Goal: Task Accomplishment & Management: Use online tool/utility

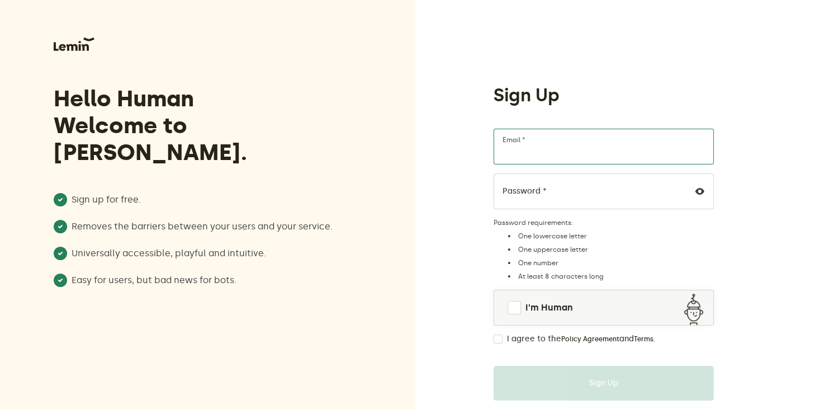
click at [560, 137] on input "Email *" at bounding box center [604, 147] width 220 height 36
click at [553, 154] on input "Email *" at bounding box center [604, 147] width 220 height 36
type input "[EMAIL_ADDRESS][DOMAIN_NAME]"
click at [697, 193] on icon at bounding box center [699, 191] width 9 height 9
click at [526, 309] on span "I'm Human" at bounding box center [549, 307] width 48 height 13
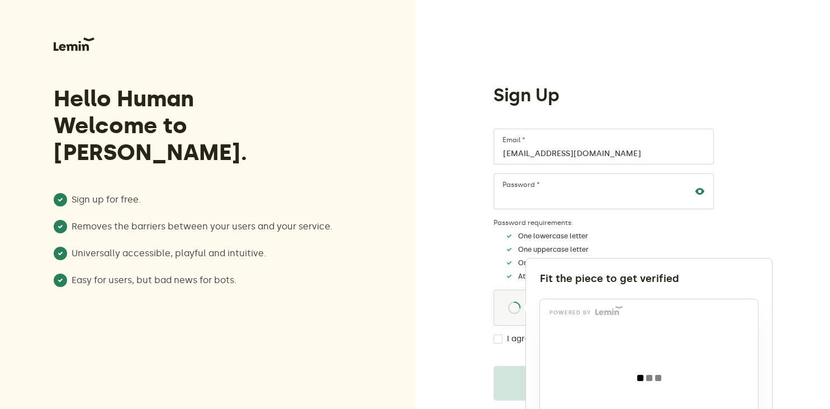
click at [497, 336] on div at bounding box center [415, 204] width 830 height 409
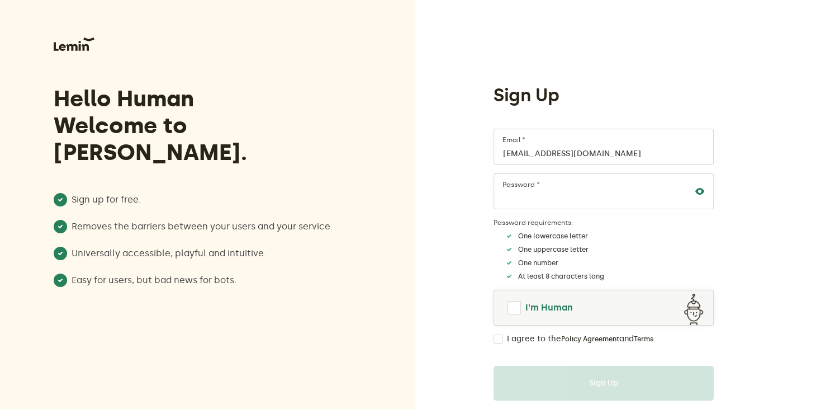
click at [514, 316] on link "I'm Human" at bounding box center [603, 307] width 219 height 27
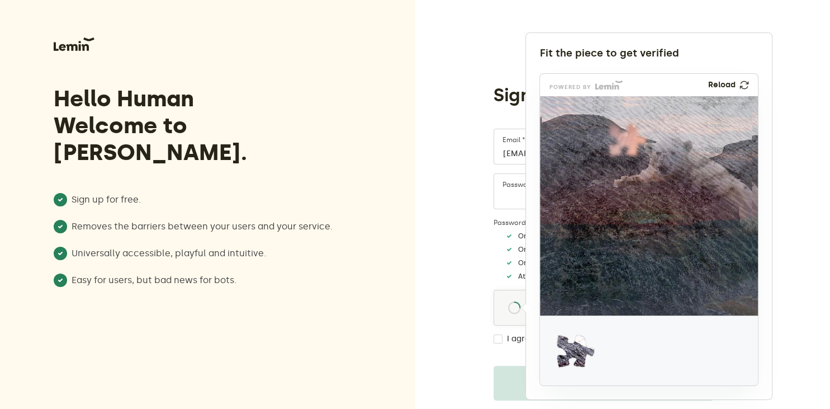
click at [744, 83] on img at bounding box center [744, 85] width 10 height 10
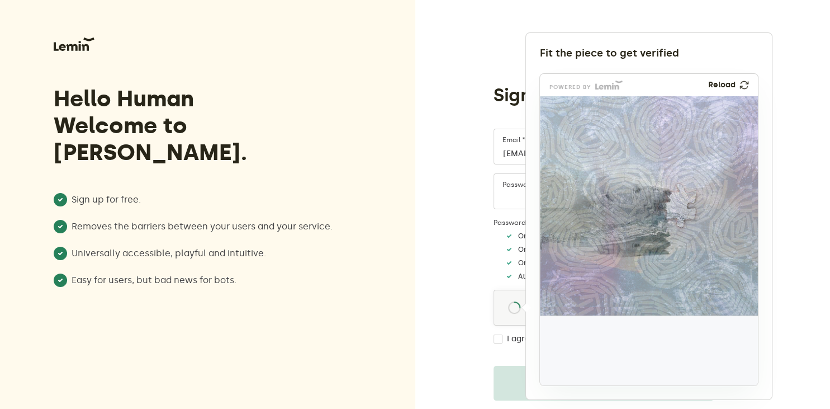
drag, startPoint x: 576, startPoint y: 345, endPoint x: 676, endPoint y: 199, distance: 176.9
click at [676, 199] on img at bounding box center [604, 279] width 362 height 219
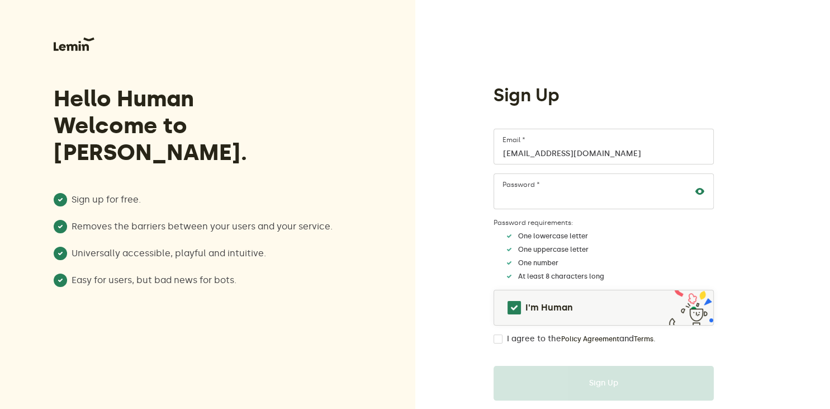
click at [496, 340] on input "I agree to the Policy Agreement and Terms ." at bounding box center [498, 338] width 9 height 9
checkbox input "true"
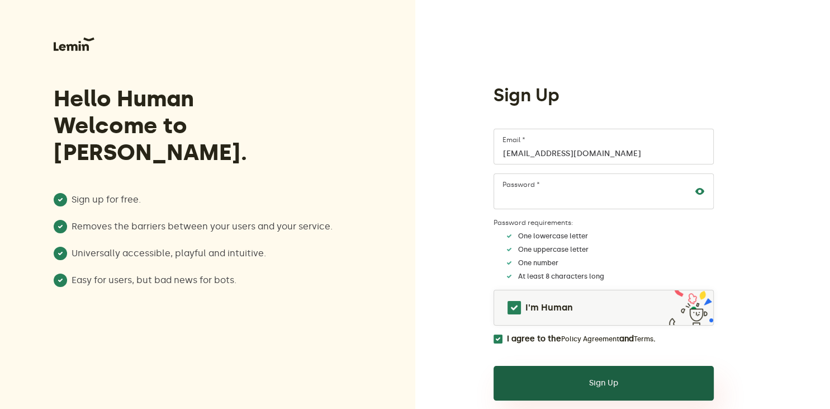
click at [582, 386] on button "Sign Up" at bounding box center [604, 383] width 220 height 35
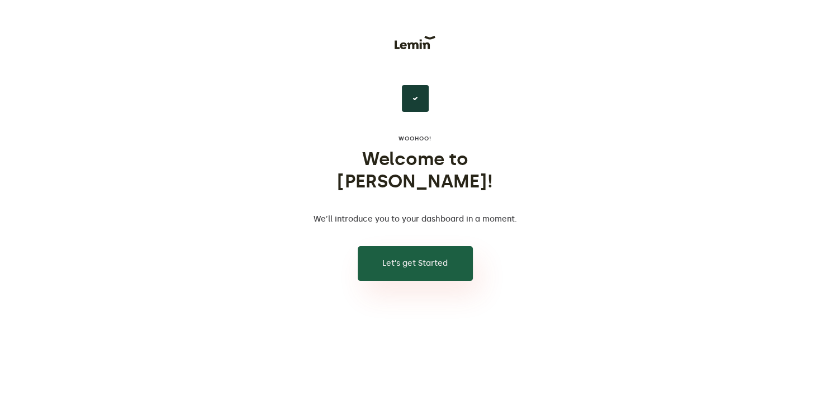
click at [405, 246] on button "Let’s get Started" at bounding box center [415, 263] width 115 height 35
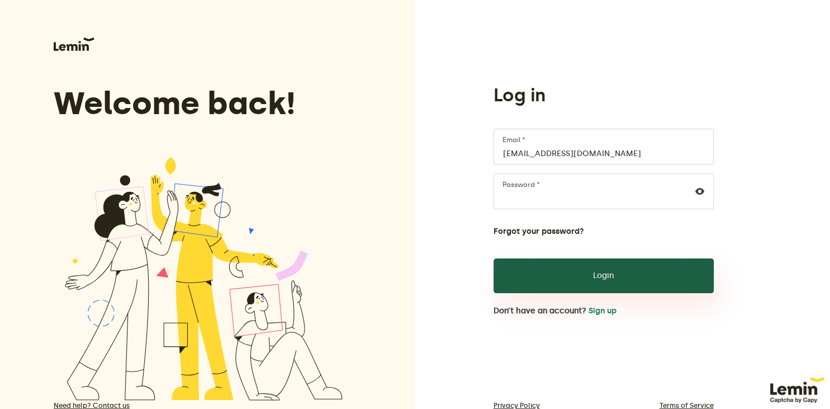
click at [587, 276] on button "Login" at bounding box center [604, 275] width 220 height 35
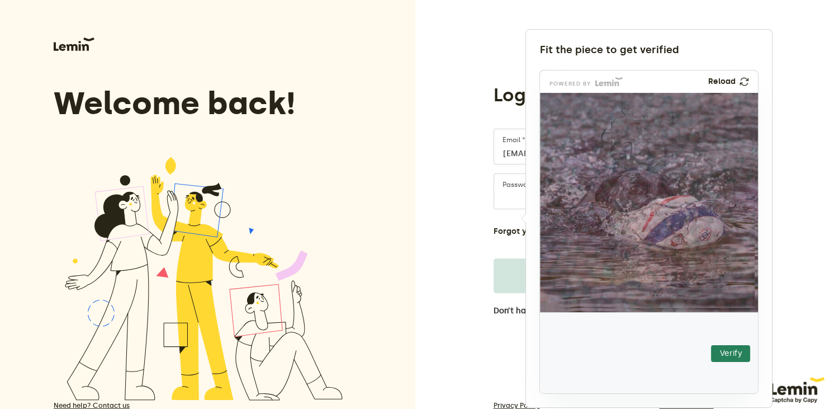
drag, startPoint x: 573, startPoint y: 352, endPoint x: 622, endPoint y: 129, distance: 228.4
click at [622, 129] on img at bounding box center [559, 199] width 383 height 219
click at [724, 356] on button "Verify" at bounding box center [730, 353] width 39 height 17
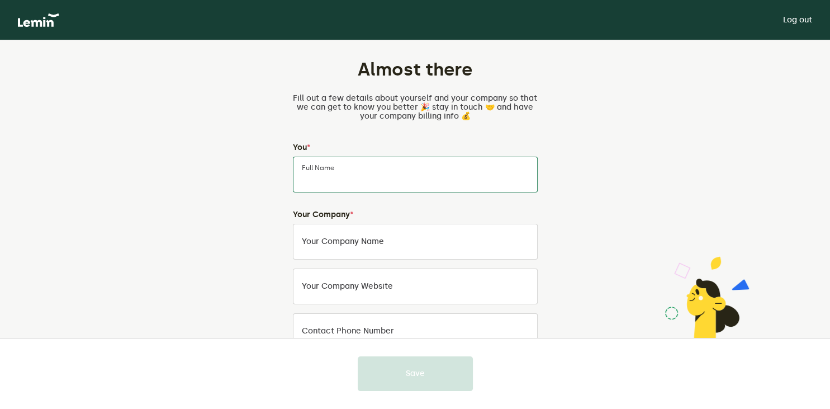
click at [386, 180] on input "Full Name" at bounding box center [415, 174] width 245 height 36
type input "[PERSON_NAME]"
type input "A new start llc"
type input "8052588937"
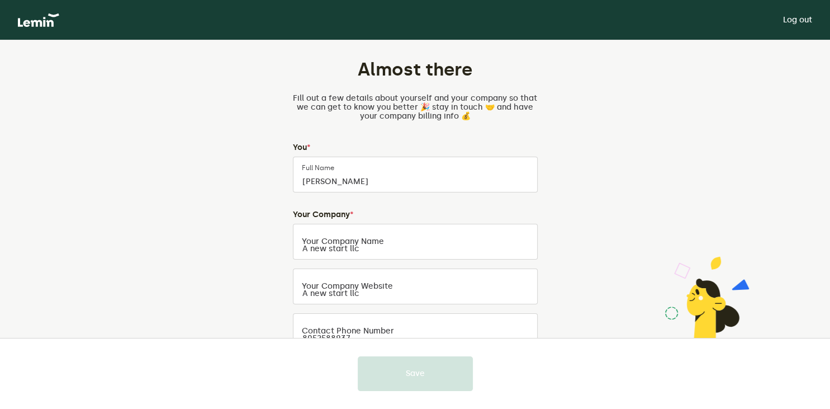
type input "[STREET_ADDRESS]"
type input "Oxnard"
type input "CA"
type input "93036"
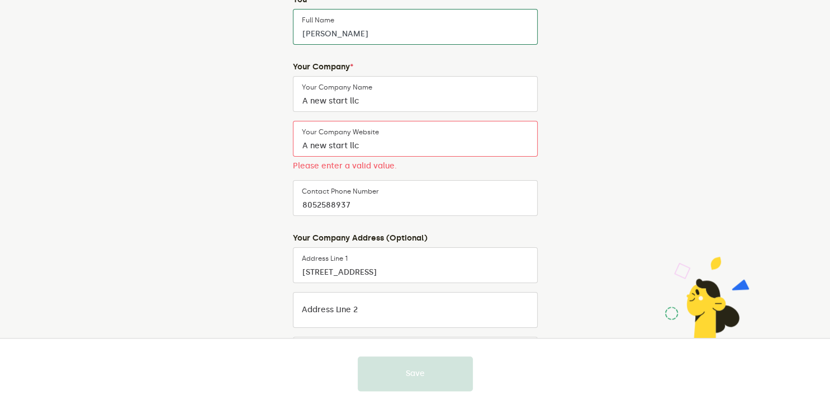
scroll to position [148, 0]
drag, startPoint x: 415, startPoint y: 153, endPoint x: 214, endPoint y: 161, distance: 201.4
click at [293, 156] on input "A new start llc" at bounding box center [415, 138] width 245 height 36
type input "r"
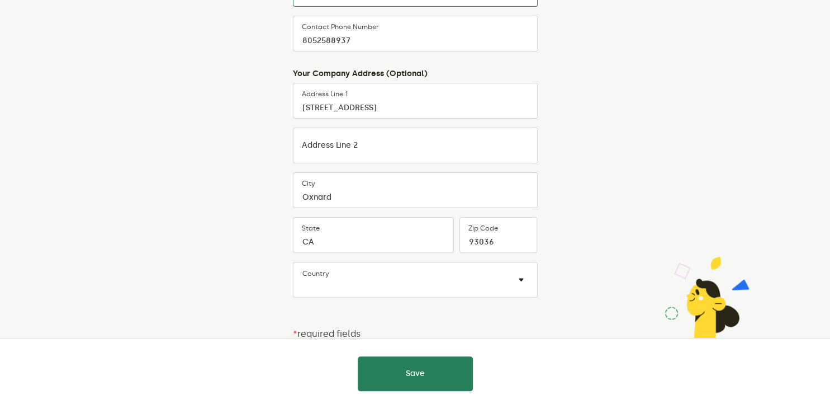
scroll to position [302, 0]
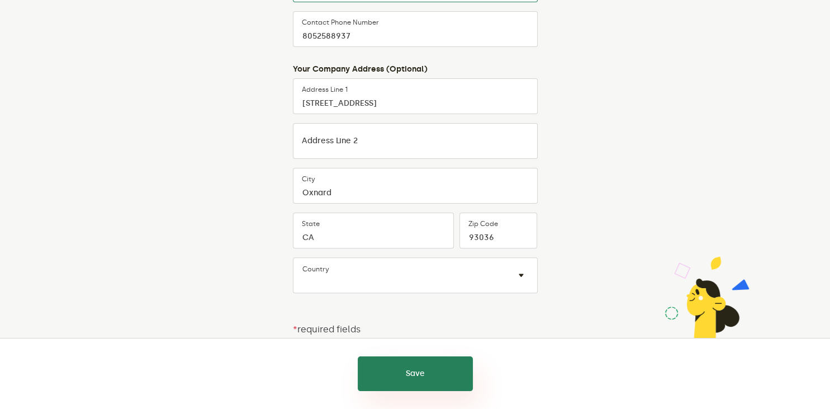
type input "[DOMAIN_NAME]"
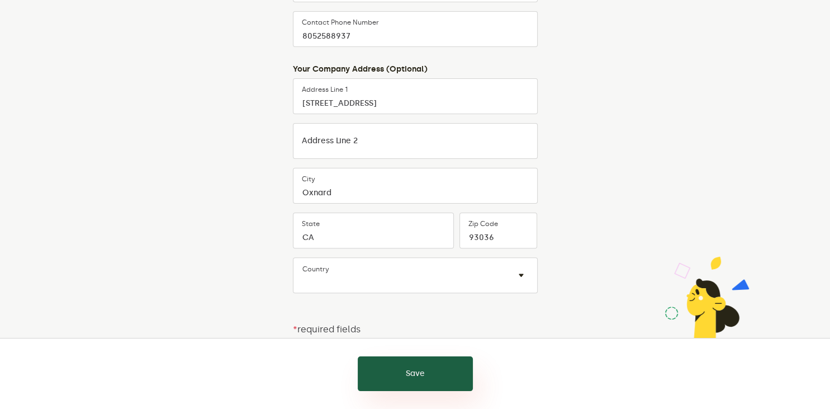
click at [386, 374] on button "Save" at bounding box center [415, 373] width 115 height 35
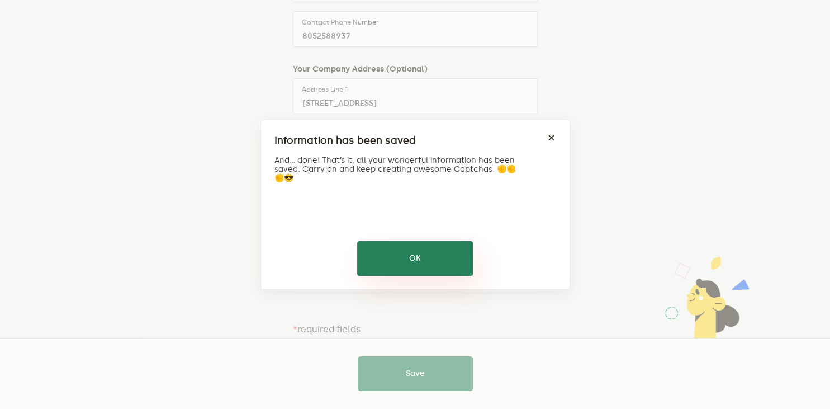
click at [428, 257] on button "OK" at bounding box center [415, 258] width 116 height 35
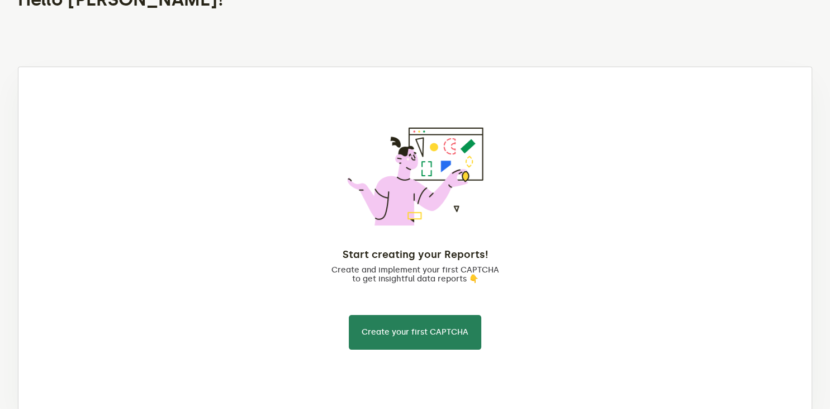
scroll to position [93, 0]
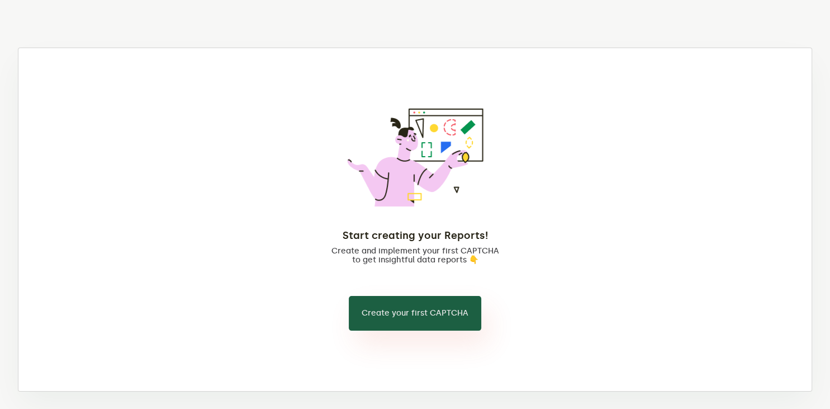
click at [401, 310] on button "Create your first CAPTCHA" at bounding box center [415, 313] width 132 height 35
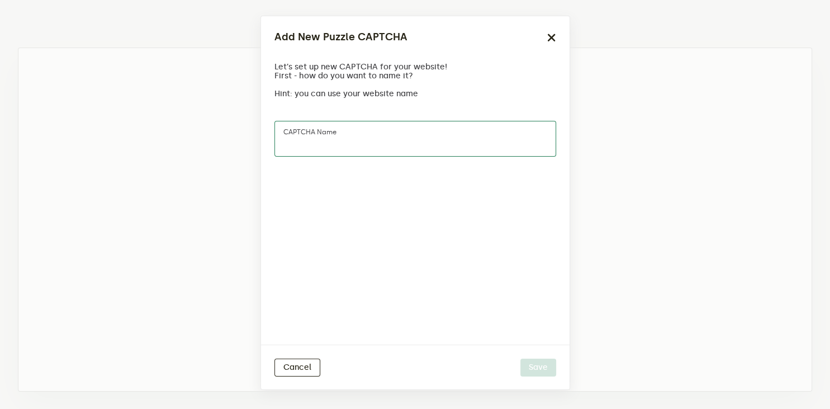
click at [349, 144] on input "CAPTCHA name" at bounding box center [415, 139] width 282 height 36
type input "Ben"
click at [533, 366] on button "Save" at bounding box center [538, 367] width 36 height 18
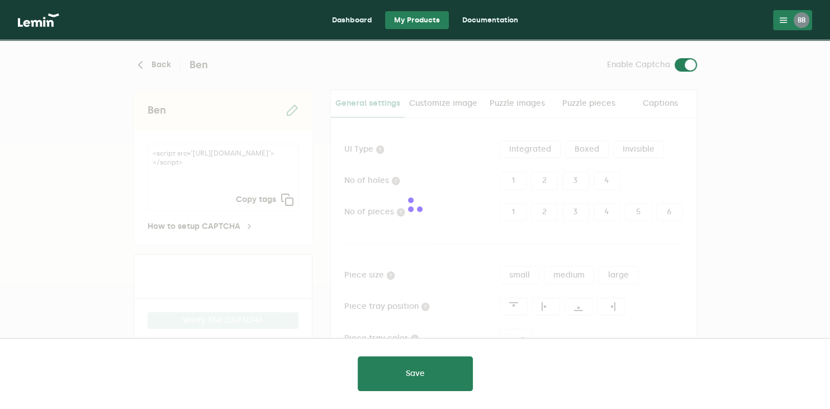
type input "white"
checkbox input "true"
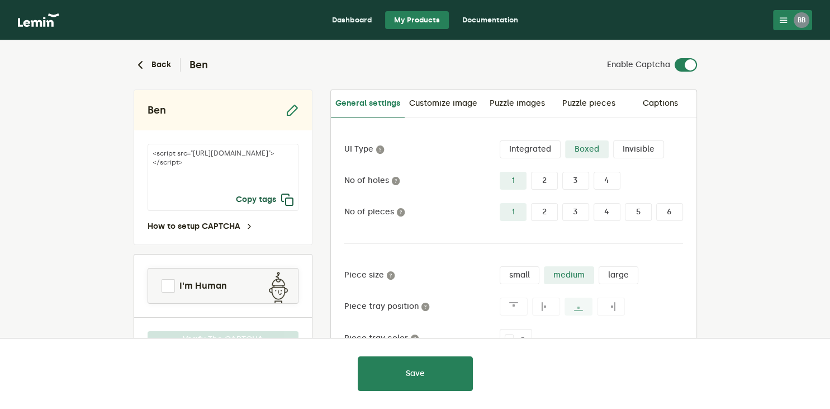
click at [287, 206] on icon "button" at bounding box center [287, 199] width 13 height 13
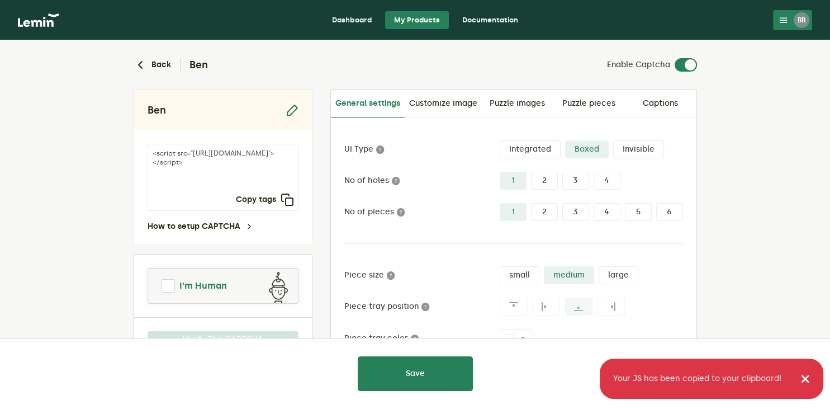
click at [173, 276] on link "I'm Human" at bounding box center [223, 285] width 150 height 27
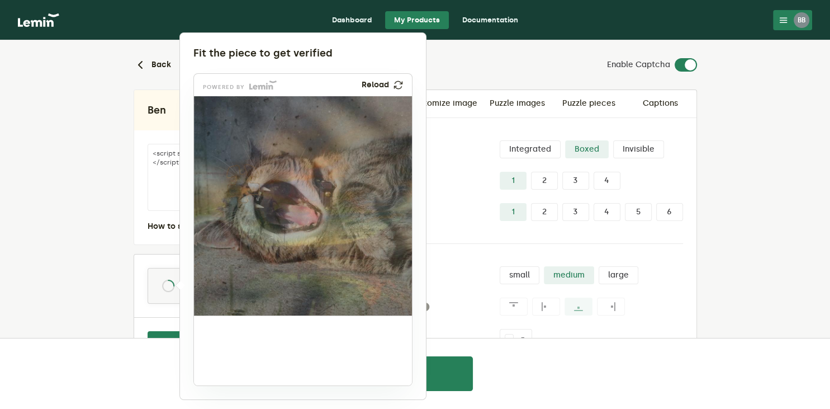
drag, startPoint x: 231, startPoint y: 348, endPoint x: 247, endPoint y: 181, distance: 168.5
click at [247, 181] on img at bounding box center [170, 257] width 362 height 219
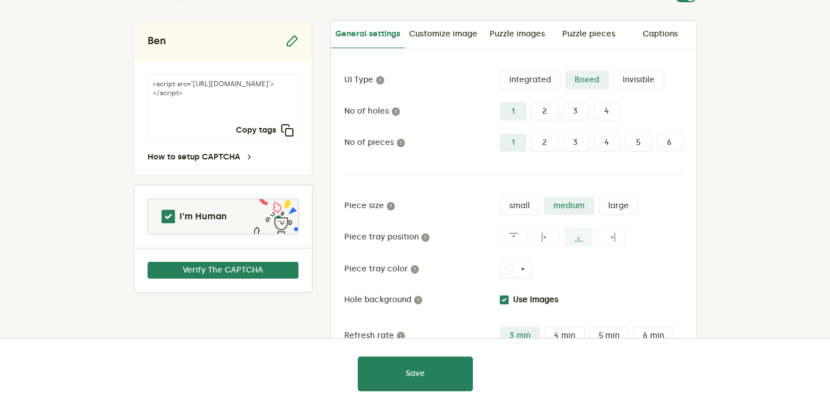
scroll to position [86, 0]
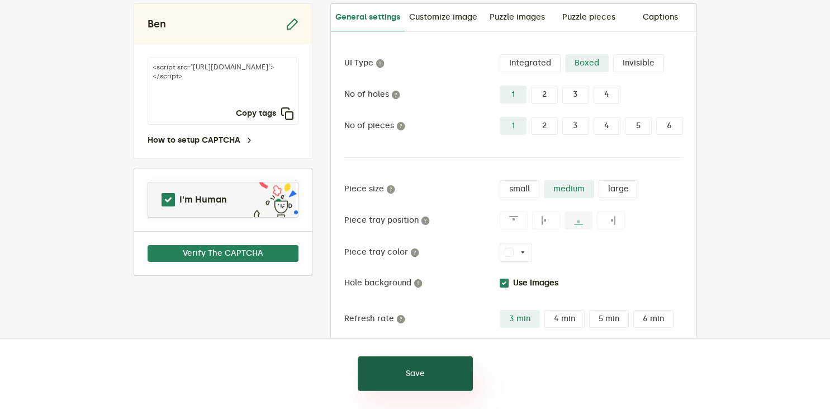
click at [415, 376] on button "Save" at bounding box center [415, 373] width 115 height 35
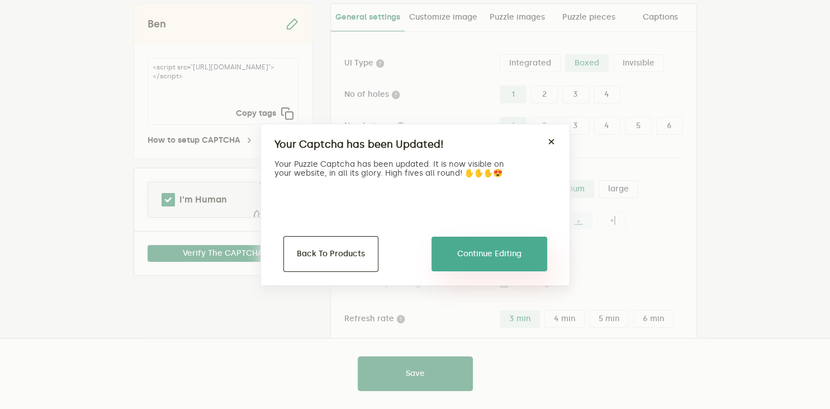
click at [477, 257] on button "Continue Editing" at bounding box center [489, 253] width 116 height 35
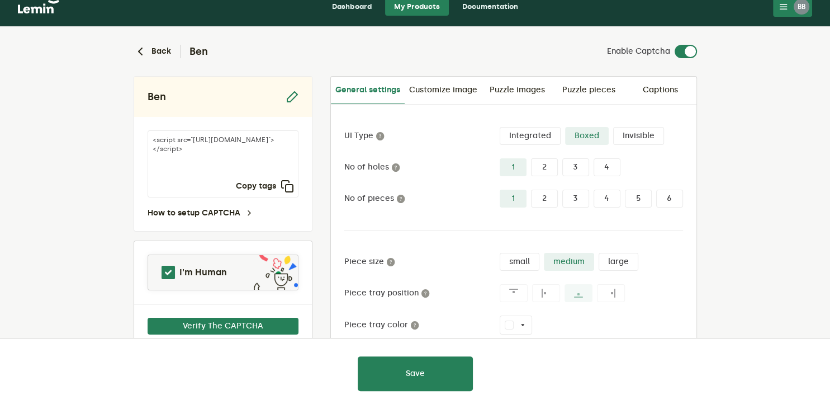
scroll to position [14, 0]
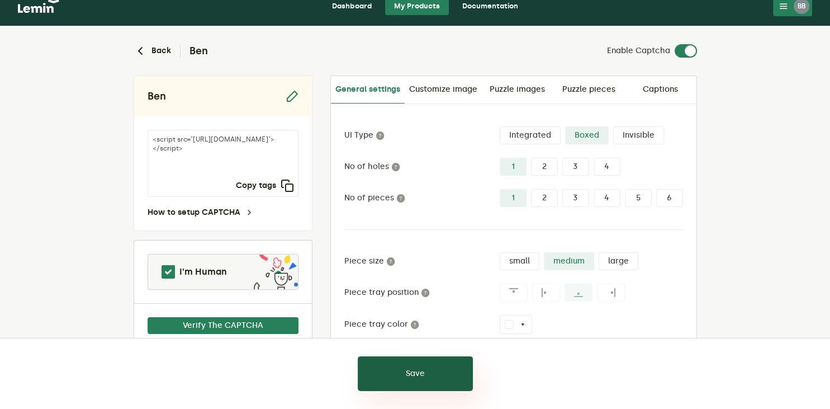
click at [435, 366] on button "Save" at bounding box center [415, 373] width 115 height 35
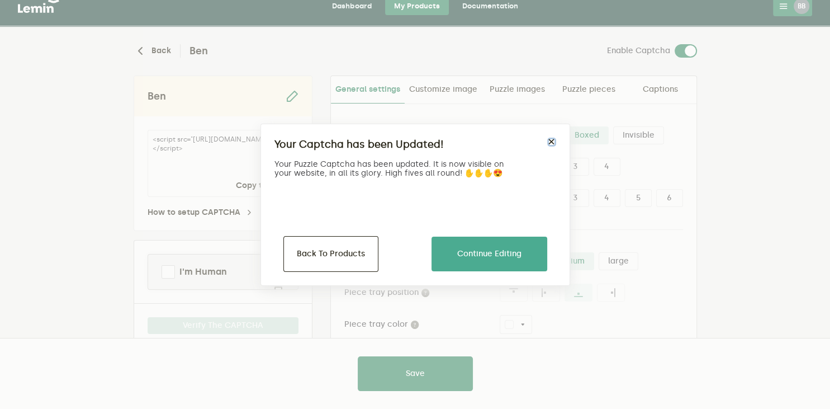
click at [553, 142] on button "×" at bounding box center [551, 141] width 9 height 9
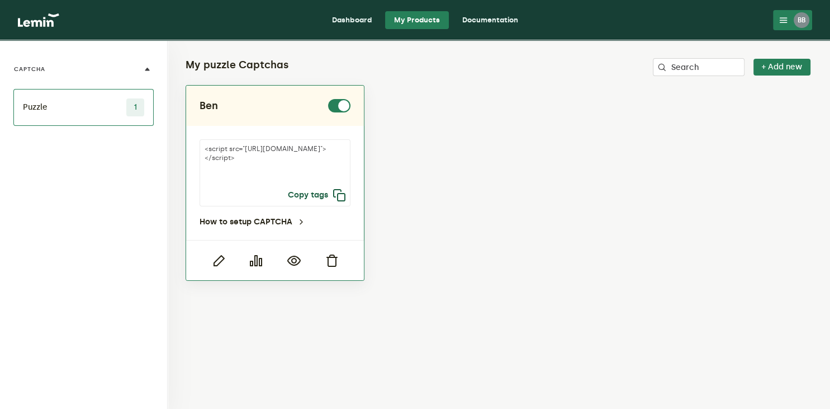
click at [329, 197] on button "Copy tags" at bounding box center [317, 194] width 58 height 13
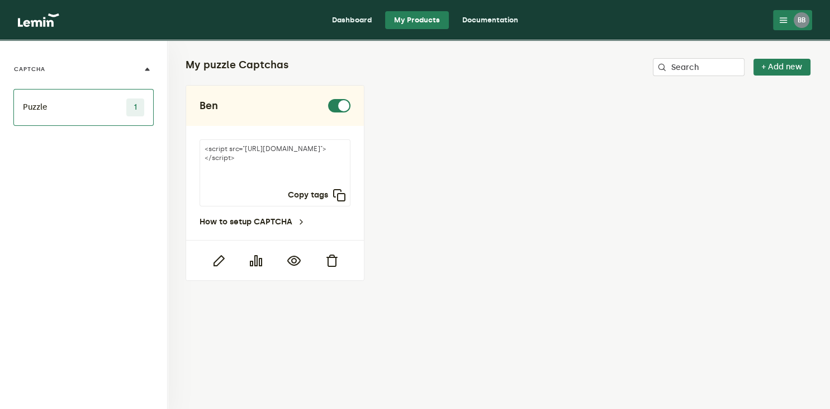
click at [354, 17] on link "Dashboard" at bounding box center [351, 20] width 58 height 18
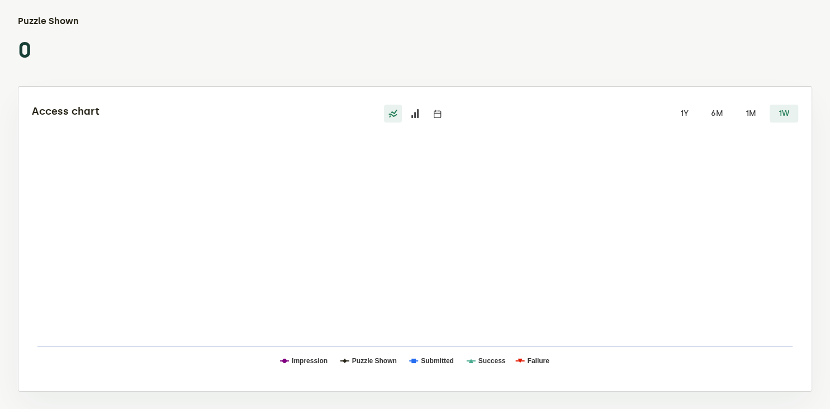
scroll to position [103, 0]
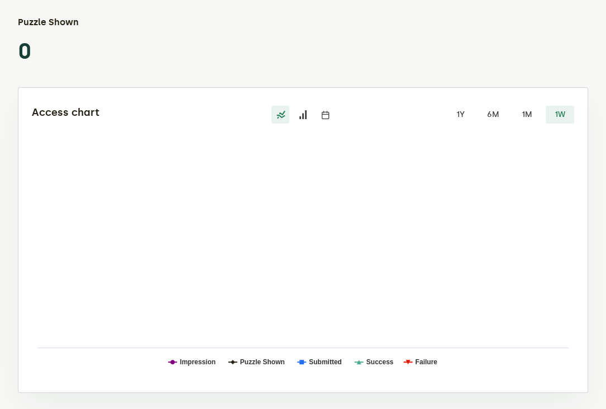
click at [21, 27] on h3 "Puzzle Shown" at bounding box center [66, 22] width 97 height 13
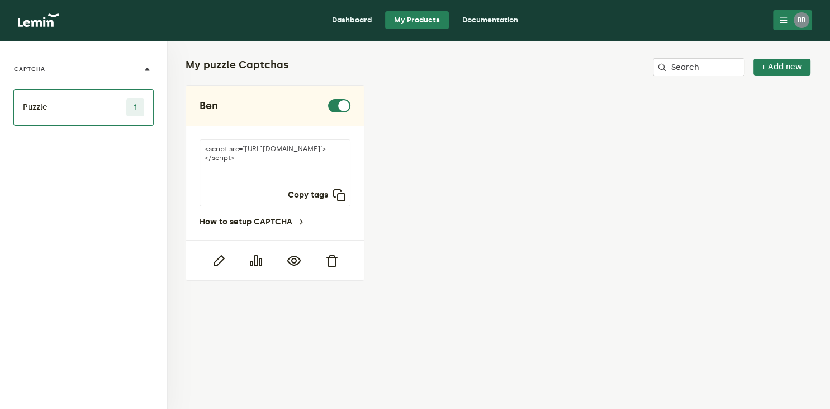
click at [350, 25] on link "Dashboard" at bounding box center [351, 20] width 58 height 18
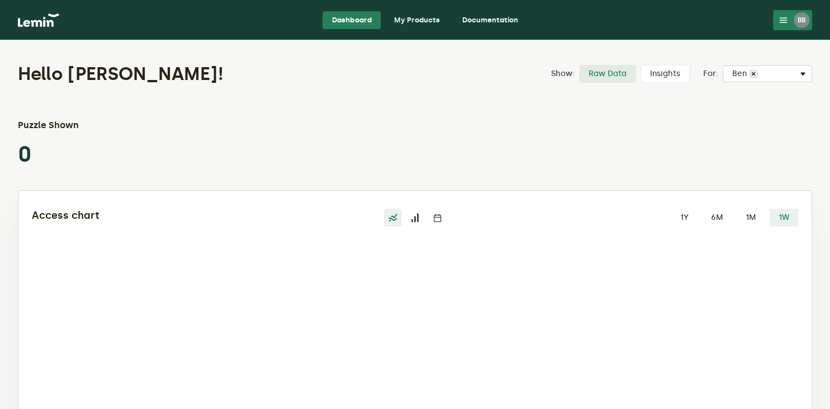
click at [433, 17] on link "My Products" at bounding box center [417, 20] width 64 height 18
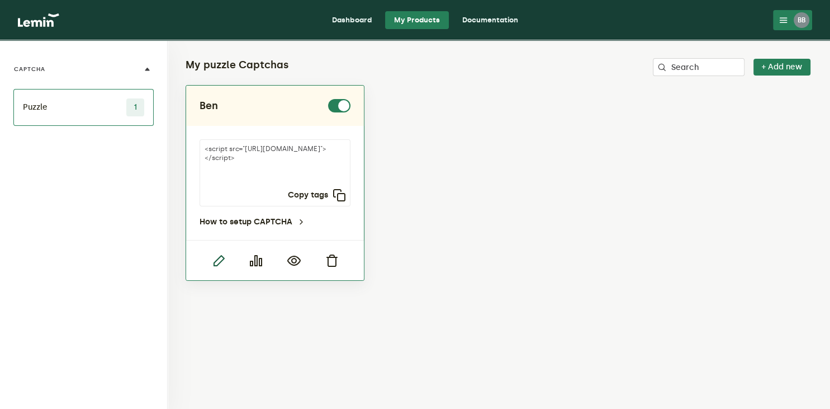
click at [221, 263] on icon "button" at bounding box center [218, 260] width 13 height 13
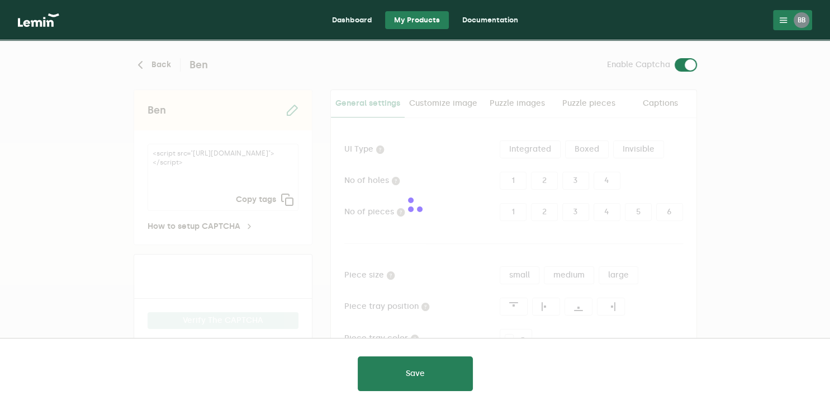
type input "white"
checkbox input "true"
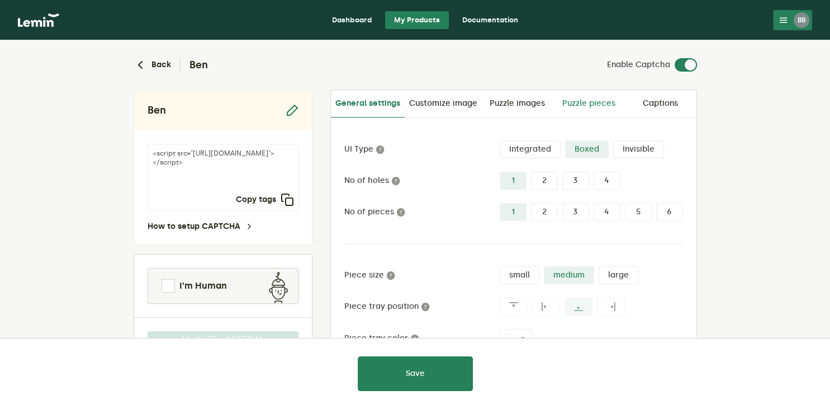
click at [587, 102] on link "Puzzle pieces" at bounding box center [589, 103] width 72 height 27
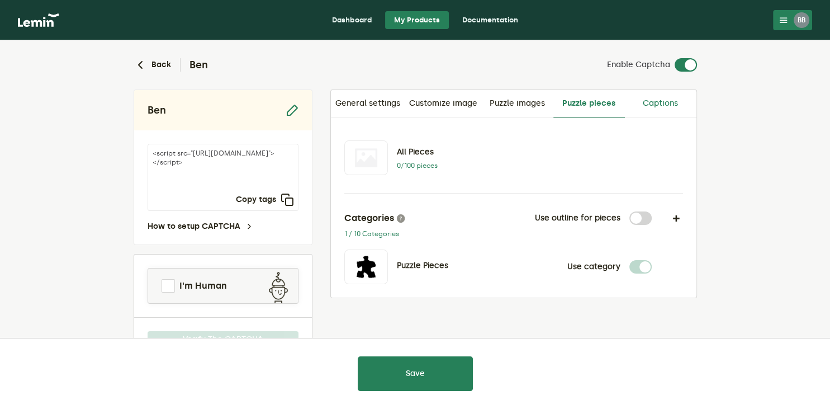
click at [649, 106] on link "Captions" at bounding box center [661, 103] width 72 height 27
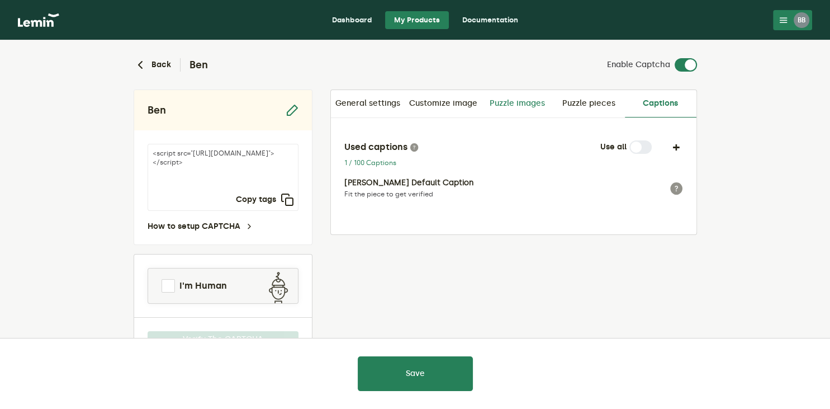
click at [530, 95] on link "Puzzle images" at bounding box center [518, 103] width 72 height 27
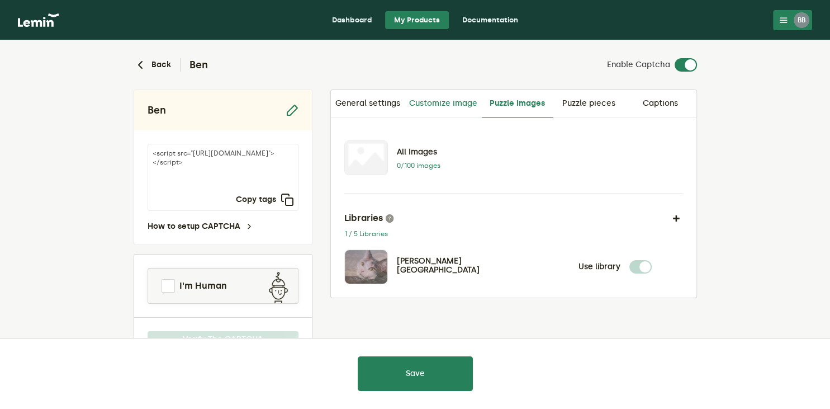
click at [446, 102] on link "Customize image" at bounding box center [443, 103] width 77 height 27
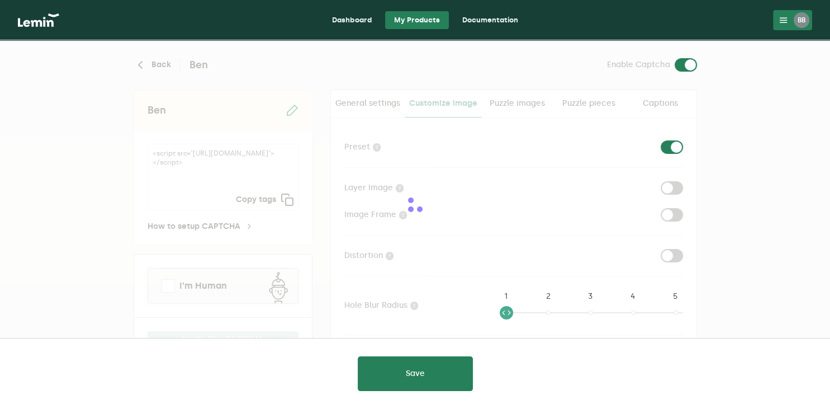
checkbox input "true"
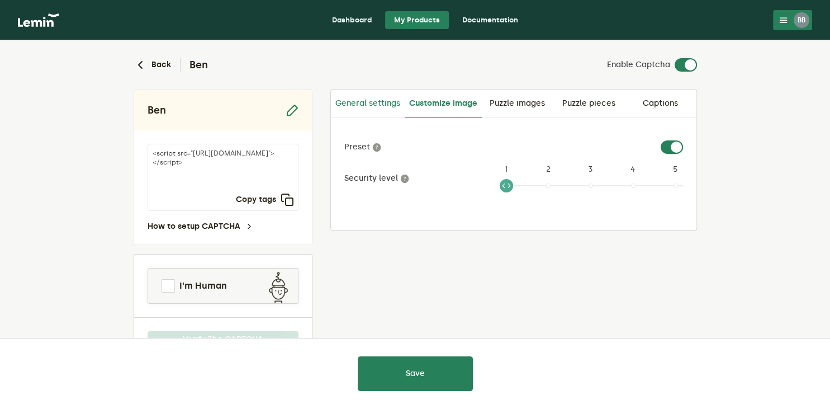
click at [386, 107] on link "General settings" at bounding box center [368, 103] width 74 height 27
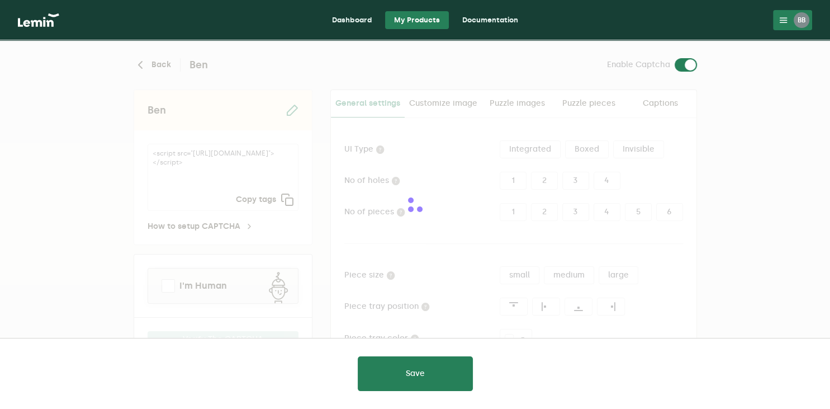
type input "white"
checkbox input "true"
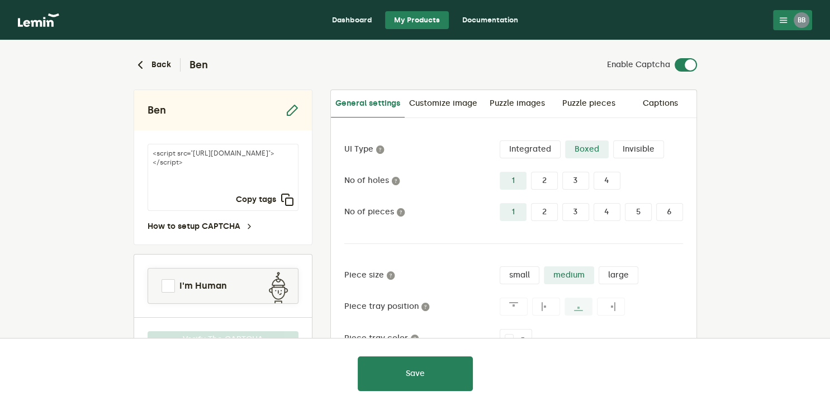
click at [193, 162] on textarea "<script src="[URL][DOMAIN_NAME]"></script>" at bounding box center [223, 177] width 151 height 67
